Goal: Communication & Community: Connect with others

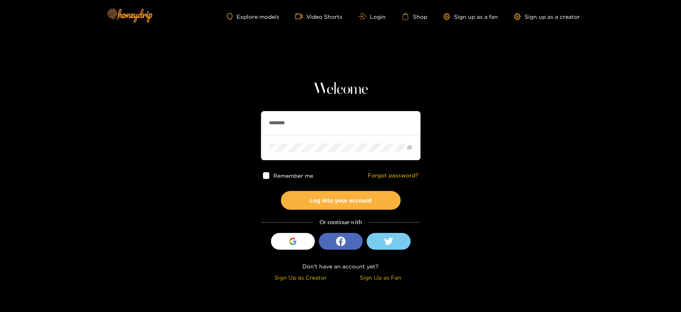
drag, startPoint x: 304, startPoint y: 124, endPoint x: 245, endPoint y: 125, distance: 58.7
click at [245, 125] on section "Welcome ******** Remember me Forgot password? Log into your account Or continue…" at bounding box center [340, 142] width 681 height 284
paste input "***"
type input "**********"
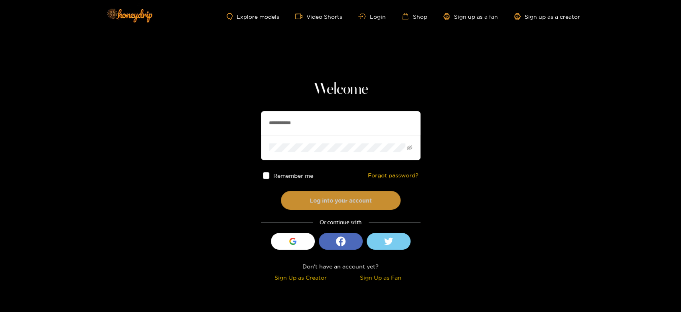
click at [301, 196] on button "Log into your account" at bounding box center [341, 200] width 120 height 19
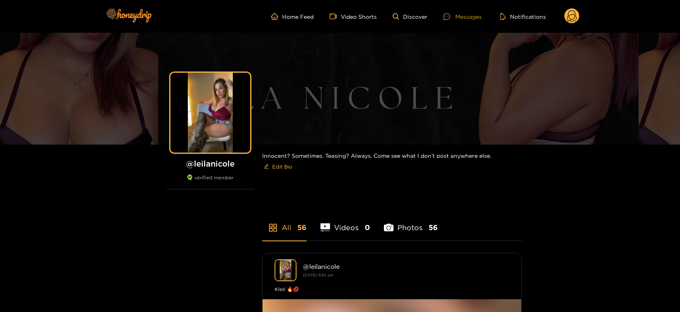
click at [453, 14] on div at bounding box center [449, 16] width 12 height 7
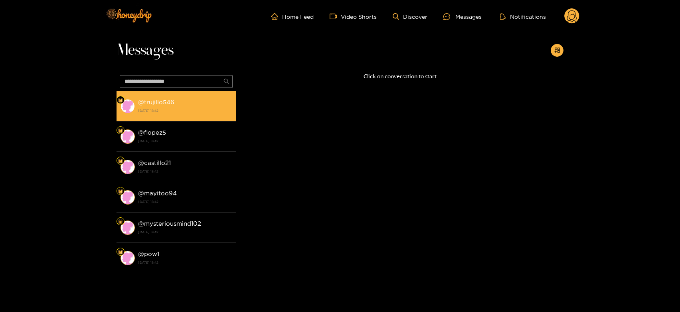
click at [185, 111] on strong "[DATE] 18:42" at bounding box center [185, 110] width 94 height 7
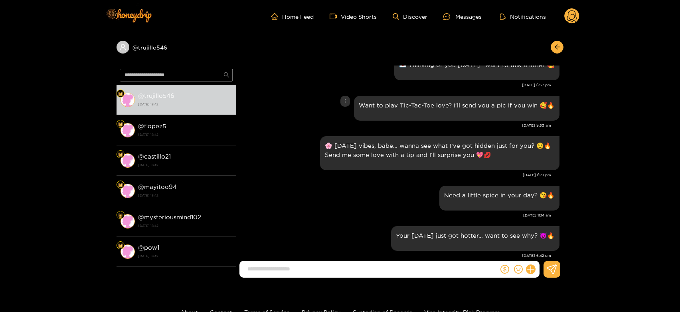
scroll to position [1403, 0]
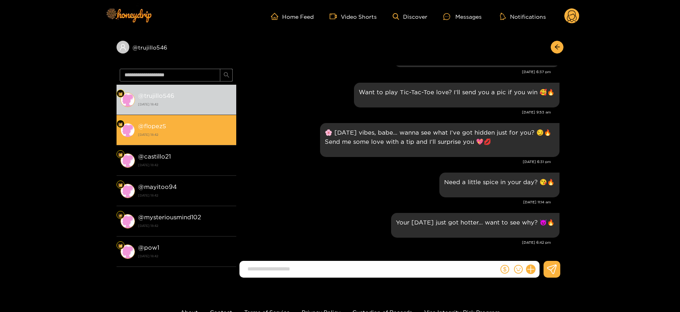
click at [205, 136] on strong "[DATE] 18:42" at bounding box center [185, 134] width 94 height 7
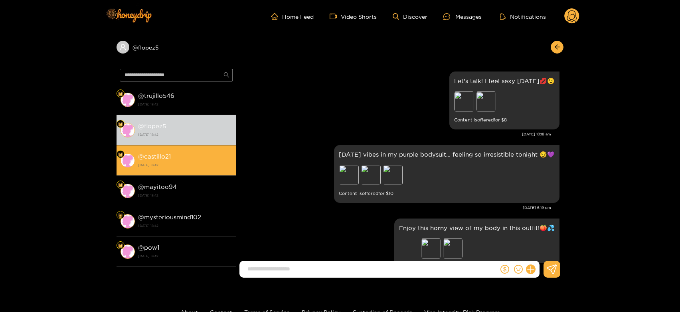
scroll to position [1403, 0]
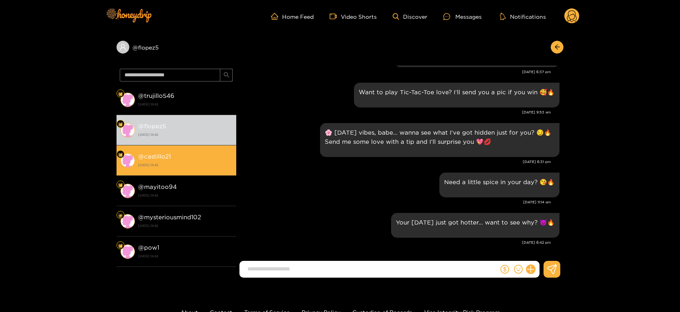
click at [187, 163] on strong "[DATE] 18:42" at bounding box center [185, 164] width 94 height 7
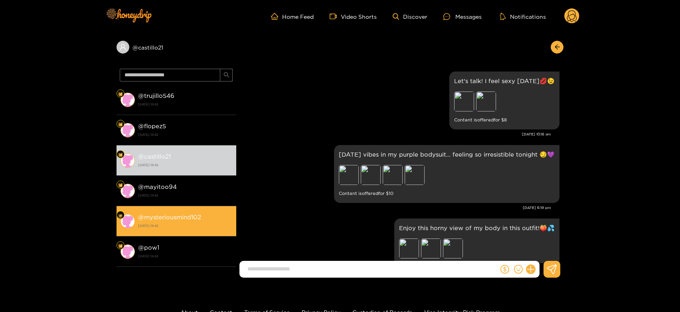
scroll to position [1403, 0]
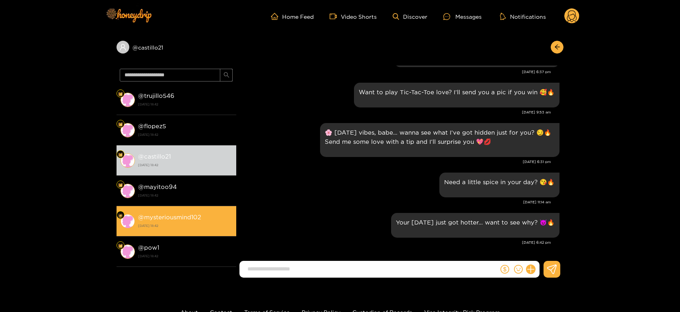
click at [178, 205] on div "@ [GEOGRAPHIC_DATA] [DATE] 18:42 @ flopez5 [DATE] 18:42 @ castillo21 [DATE] 18:…" at bounding box center [176, 176] width 120 height 182
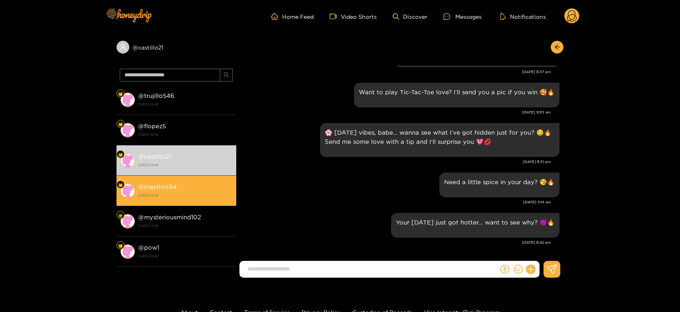
click at [190, 197] on strong "[DATE] 18:42" at bounding box center [185, 194] width 94 height 7
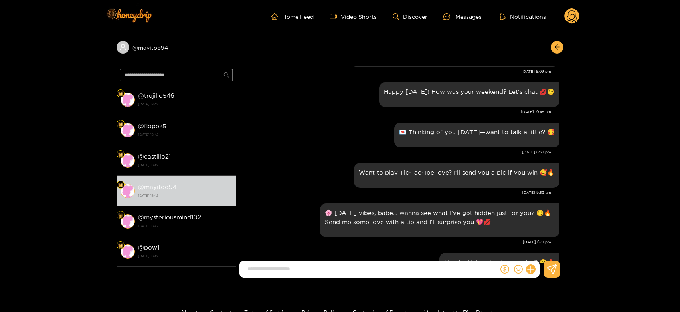
scroll to position [1270, 0]
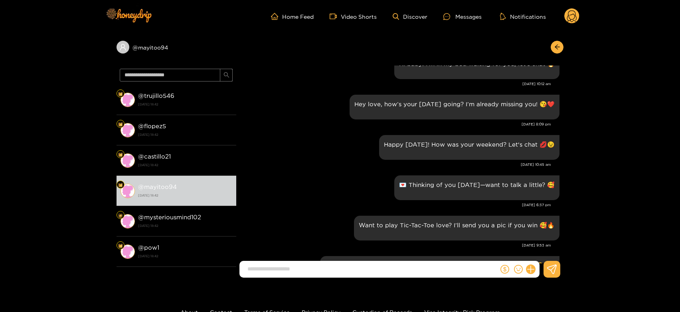
drag, startPoint x: 166, startPoint y: 211, endPoint x: 277, endPoint y: 184, distance: 114.2
click at [166, 216] on div "@ mysteriousmind102 [DATE] 18:42" at bounding box center [185, 221] width 94 height 18
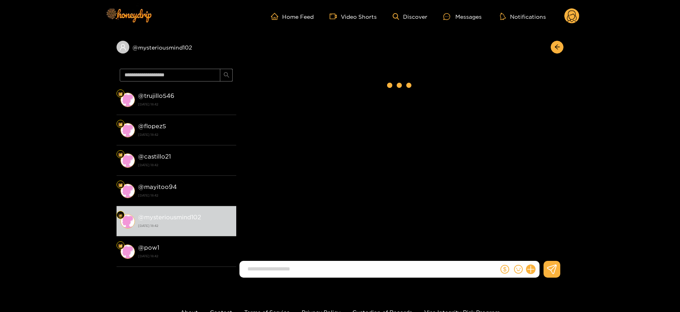
click at [572, 14] on icon at bounding box center [572, 17] width 10 height 14
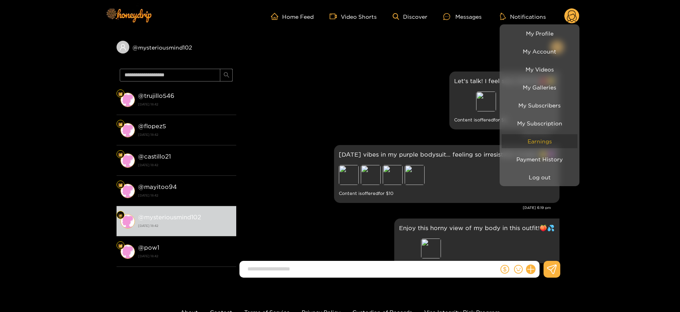
scroll to position [1403, 0]
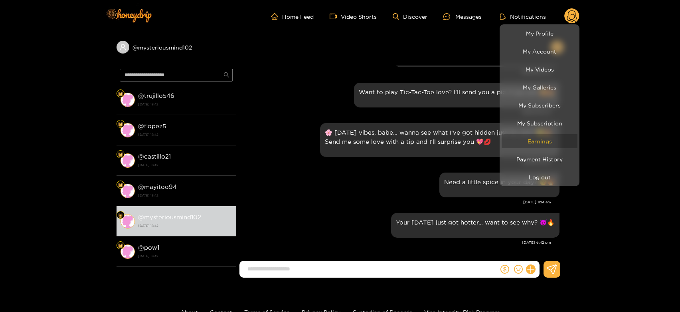
click at [541, 136] on link "Earnings" at bounding box center [539, 141] width 76 height 14
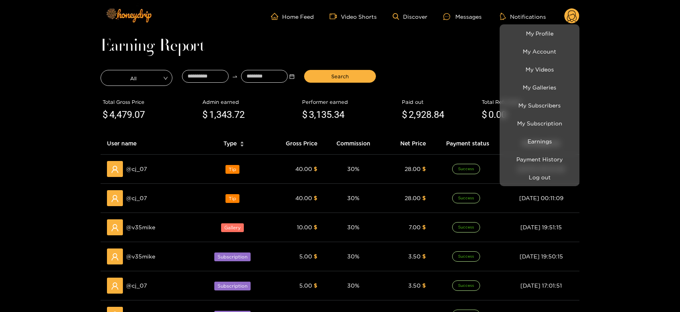
click at [138, 170] on div at bounding box center [340, 156] width 680 height 312
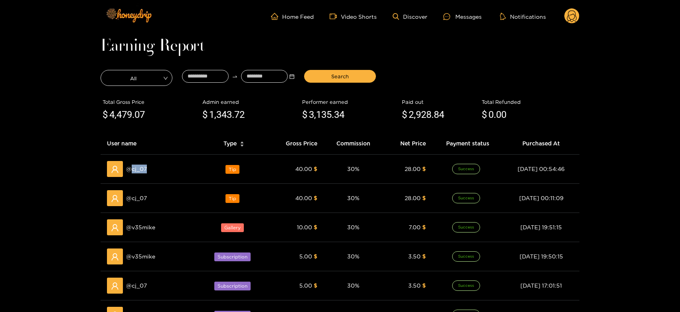
click at [138, 170] on span "@ cj_07" at bounding box center [136, 168] width 21 height 9
copy span "cj_07"
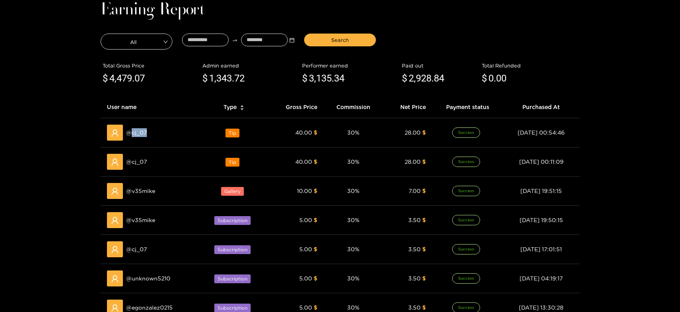
scroll to position [89, 0]
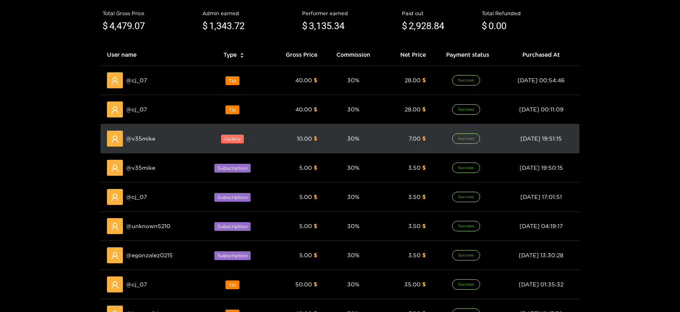
click at [142, 144] on div "@ v35mike" at bounding box center [150, 138] width 87 height 16
copy span "v35mike"
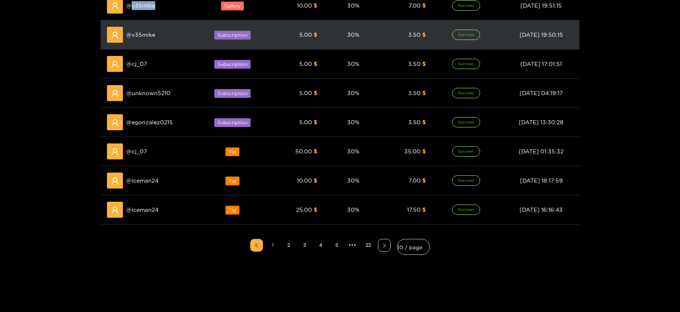
scroll to position [0, 0]
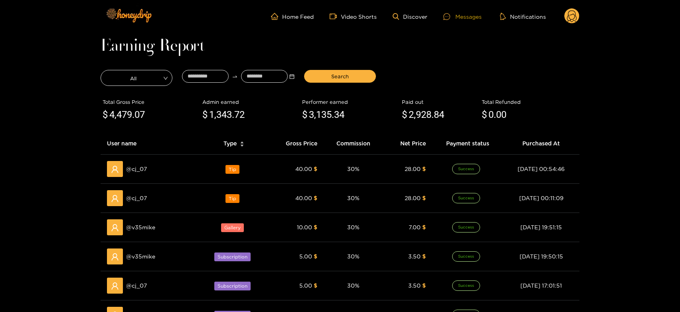
click at [449, 19] on icon at bounding box center [446, 16] width 7 height 7
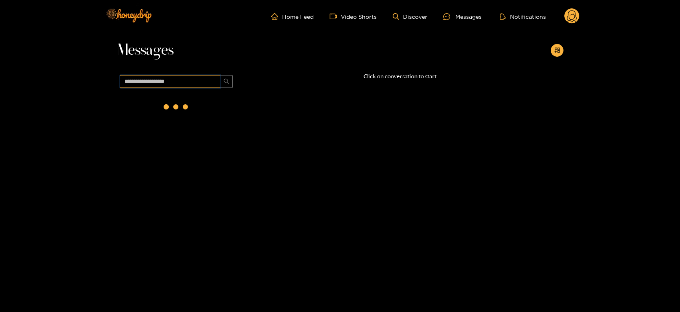
click at [163, 84] on input "text" at bounding box center [170, 81] width 101 height 13
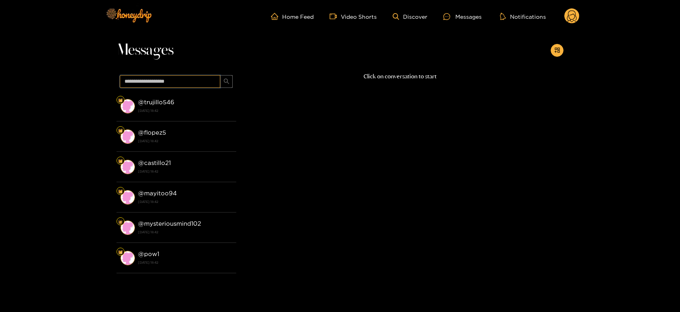
paste input "*******"
type input "*******"
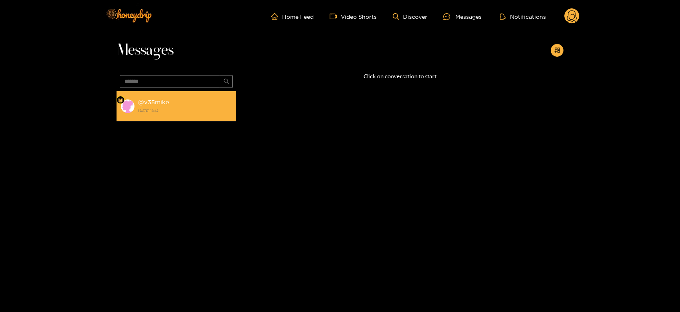
click at [156, 105] on strong "@ v35mike" at bounding box center [153, 102] width 31 height 7
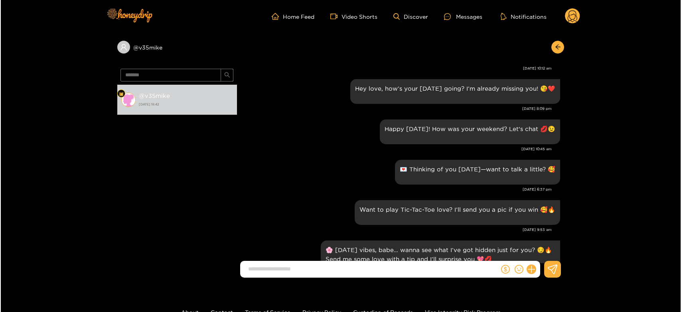
scroll to position [1270, 0]
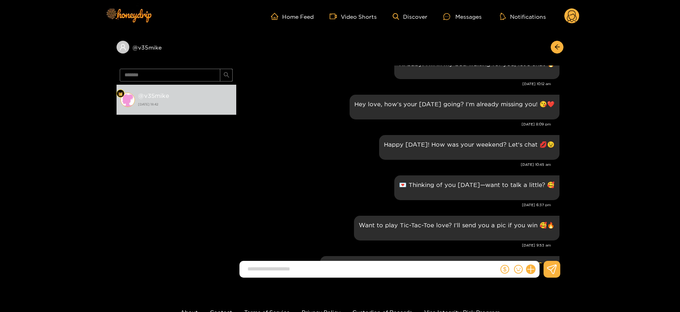
click at [576, 16] on circle at bounding box center [571, 15] width 15 height 15
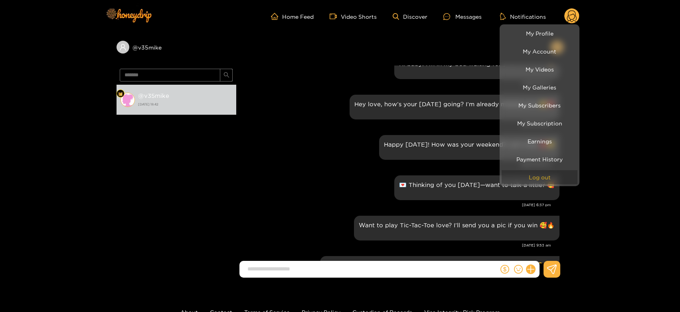
click at [554, 182] on button "Log out" at bounding box center [539, 177] width 76 height 14
